Goal: Task Accomplishment & Management: Use online tool/utility

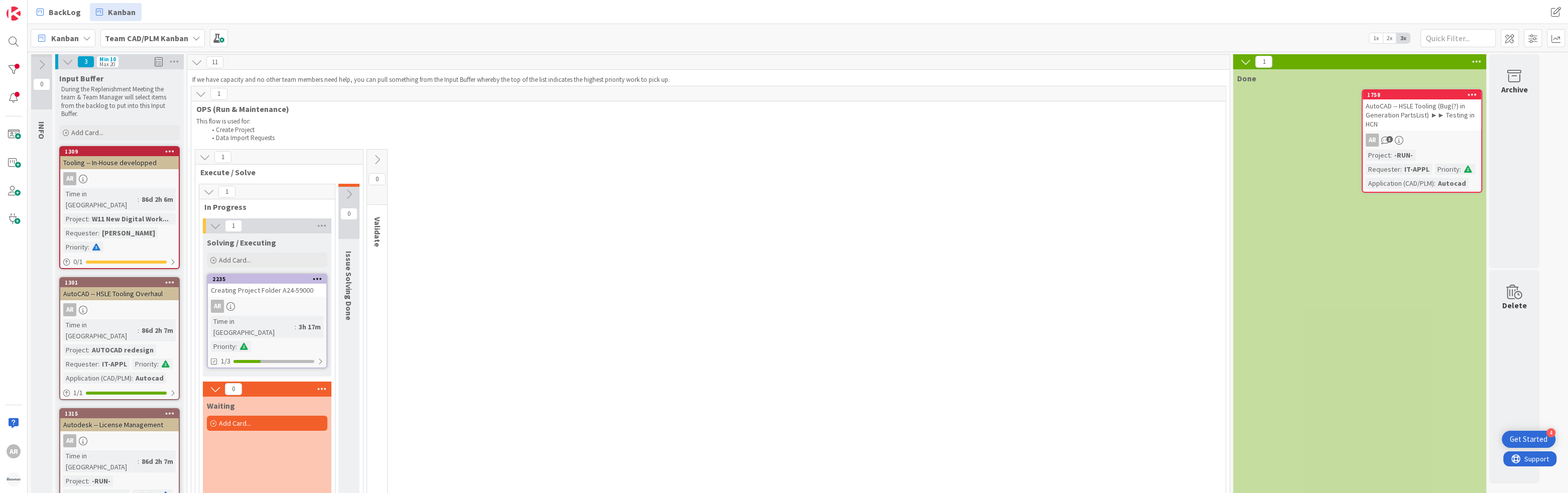
click at [269, 308] on div "AR" at bounding box center [267, 307] width 118 height 13
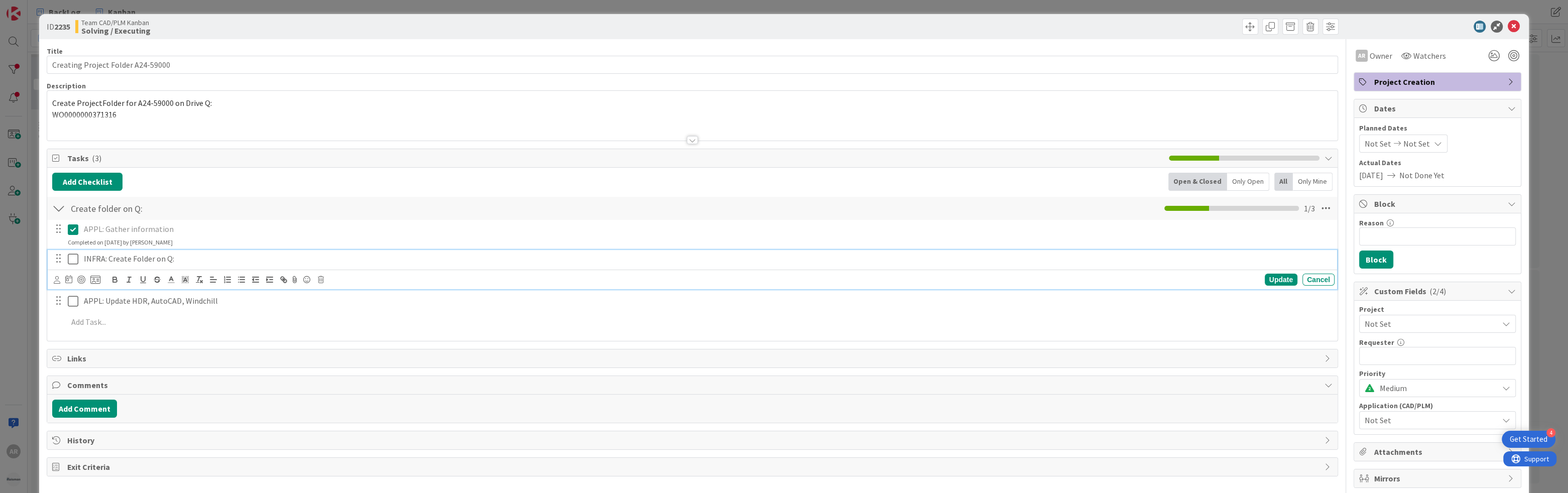
click at [76, 259] on icon at bounding box center [73, 258] width 10 height 12
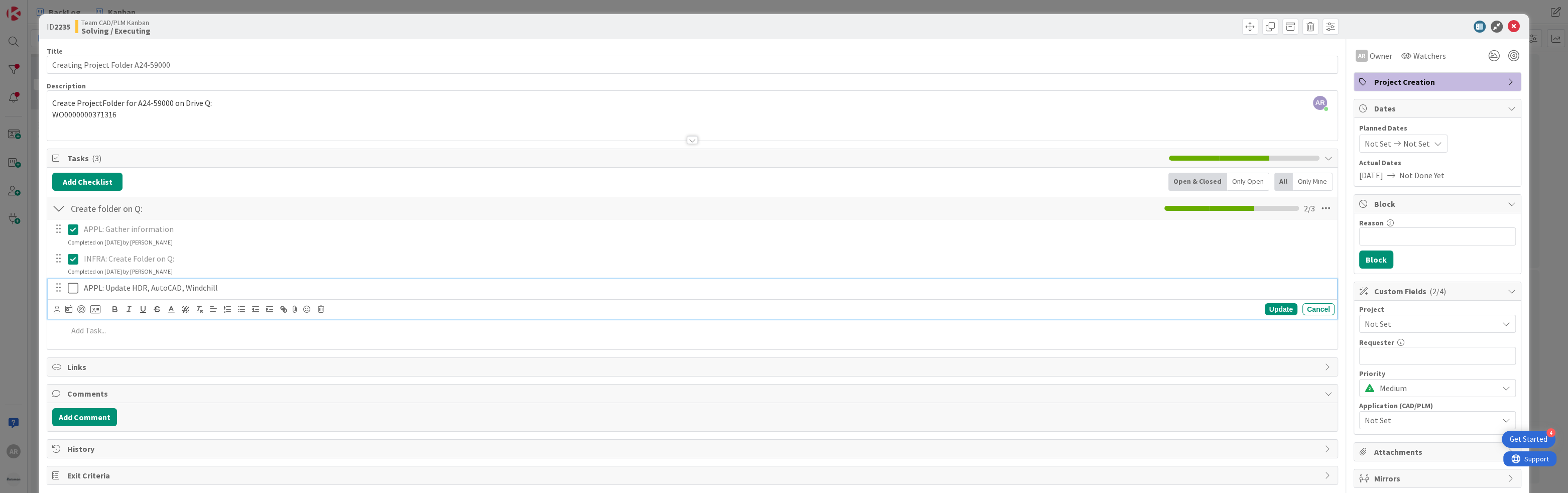
click at [73, 291] on icon at bounding box center [73, 288] width 10 height 12
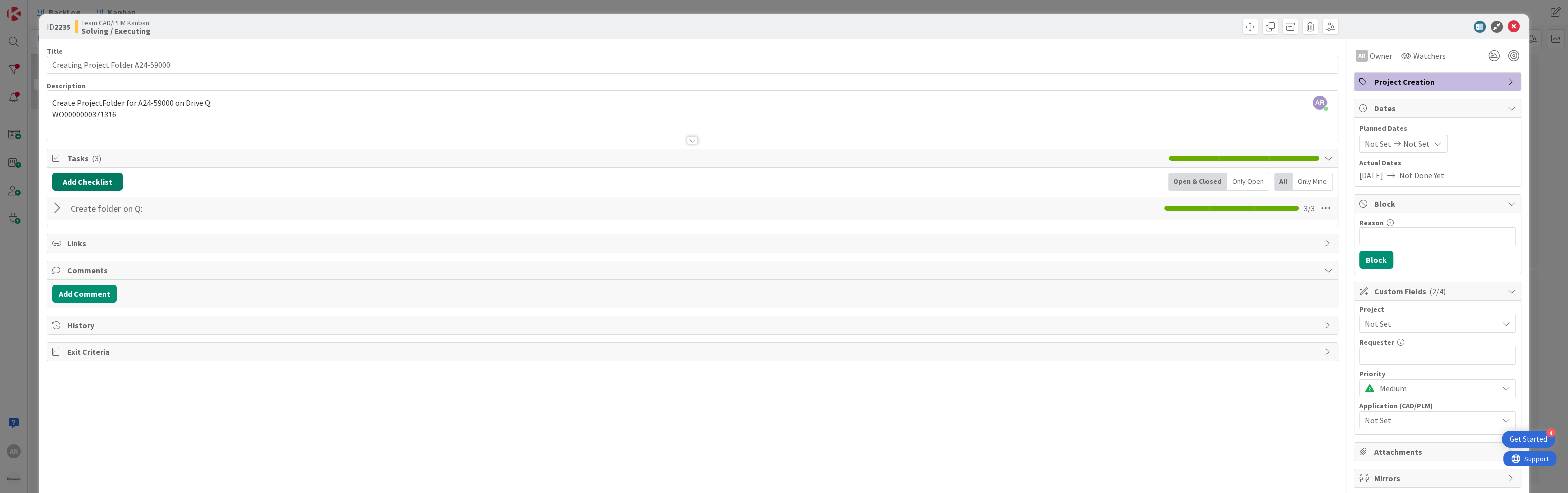
click at [86, 180] on button "Add Checklist" at bounding box center [87, 181] width 70 height 18
click at [204, 181] on div "Add Checklist Add Checklist Checklist Name (needed before adding tasks) 0 / 64 …" at bounding box center [692, 181] width 1281 height 18
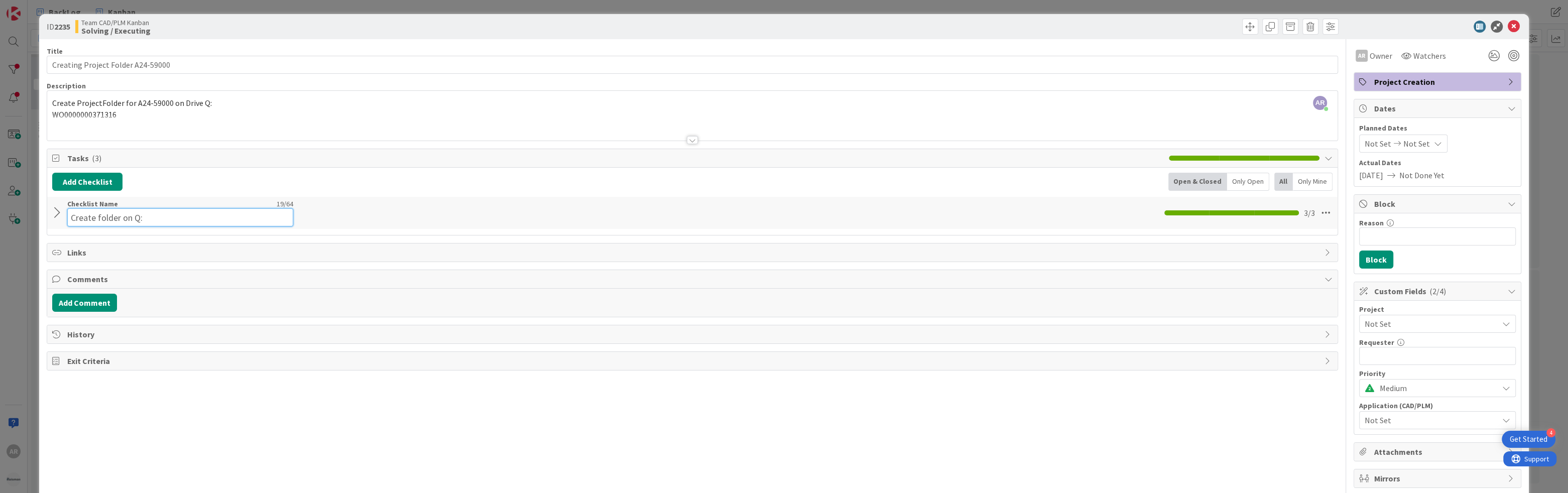
click at [103, 211] on input "Create folder on Q:" at bounding box center [180, 217] width 226 height 18
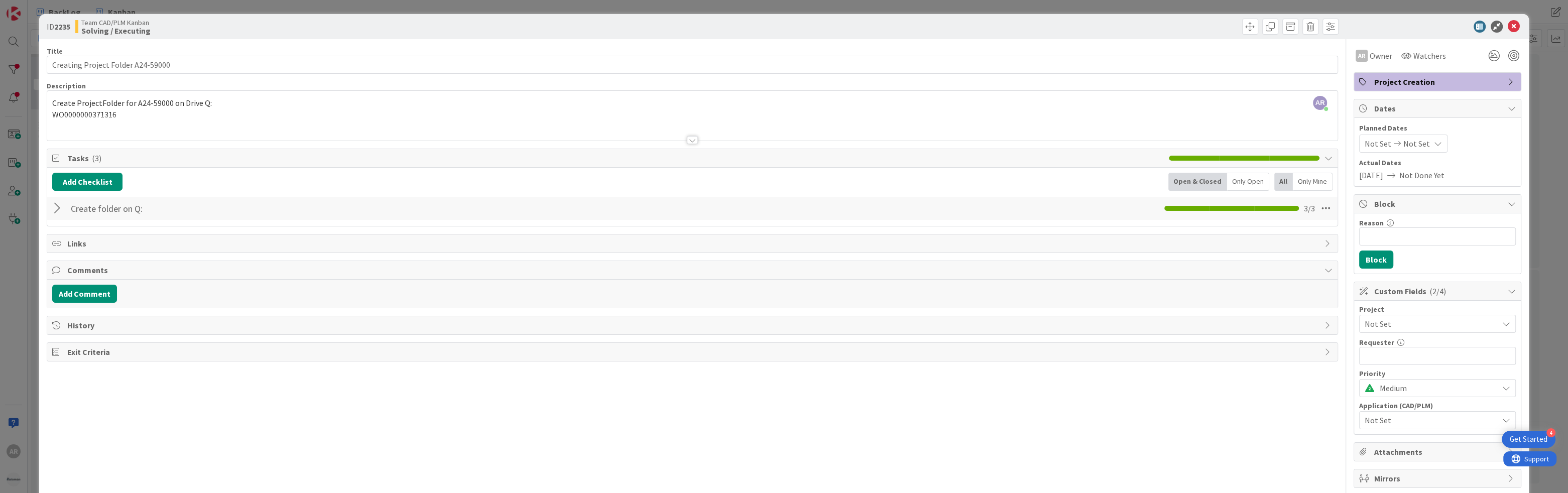
click at [92, 155] on span "( 3 )" at bounding box center [97, 158] width 9 height 10
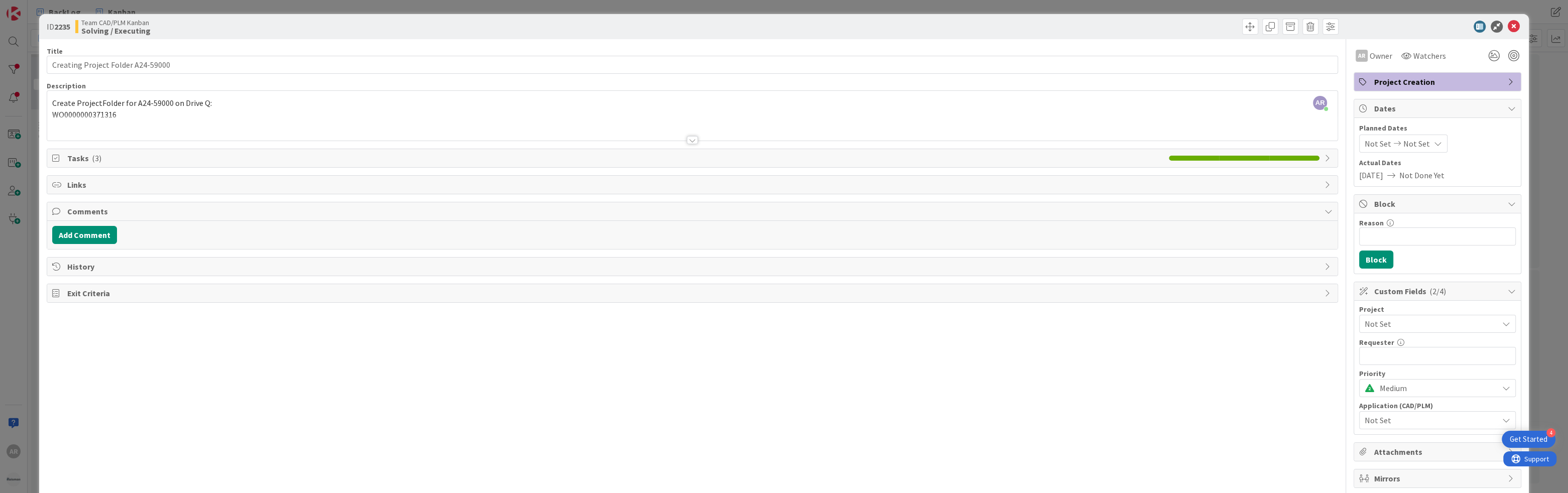
click at [92, 155] on span "( 3 )" at bounding box center [97, 158] width 9 height 10
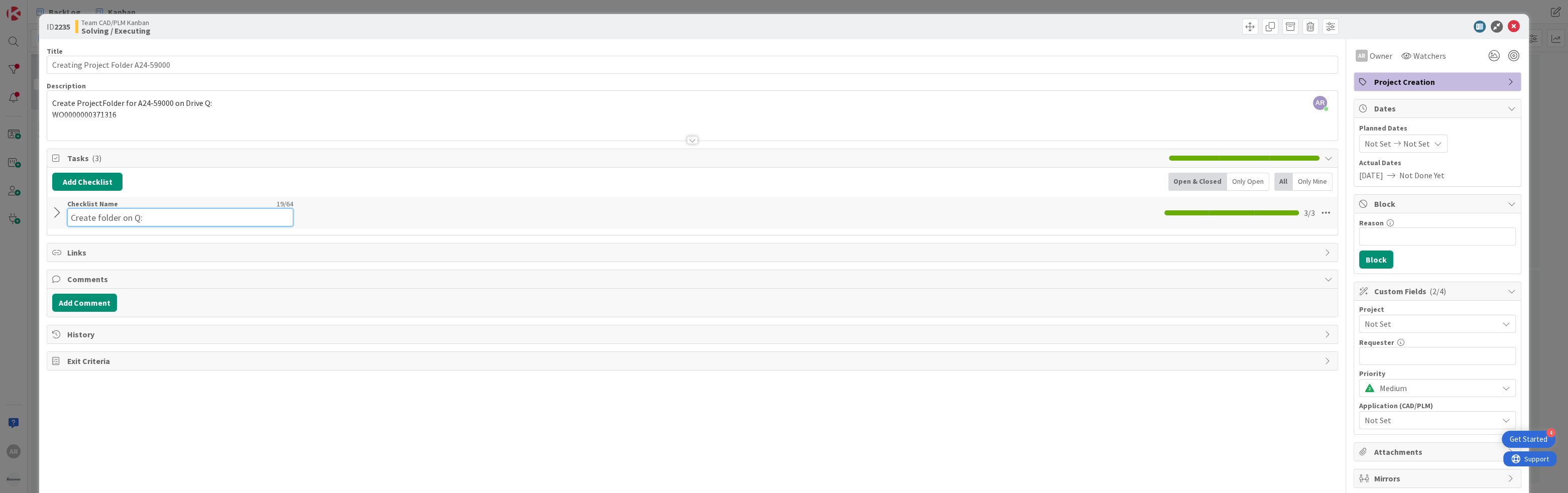
click at [207, 211] on input "Create folder on Q:" at bounding box center [180, 217] width 226 height 18
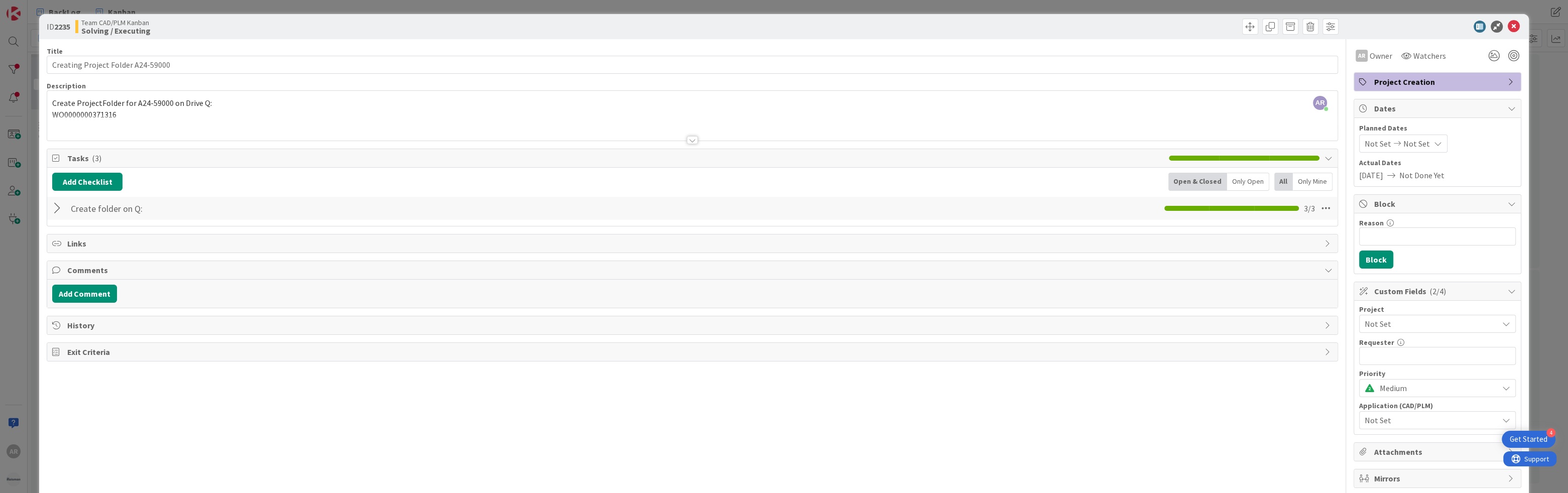
click at [54, 210] on div at bounding box center [59, 208] width 13 height 18
